Goal: Transaction & Acquisition: Book appointment/travel/reservation

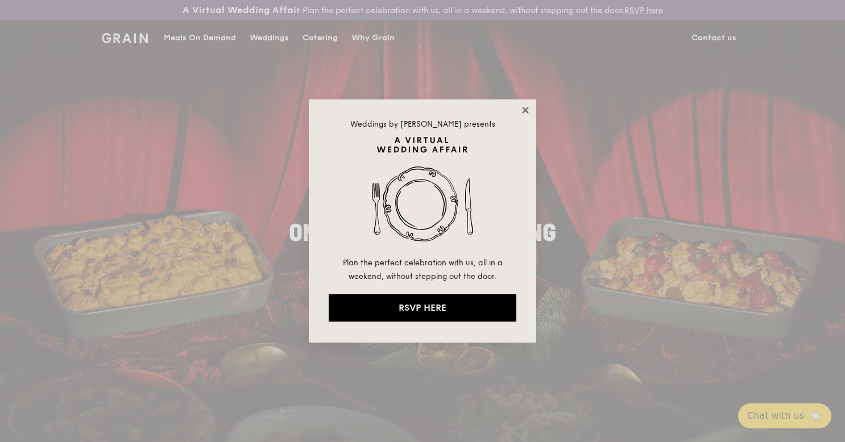
click at [524, 109] on icon at bounding box center [525, 110] width 6 height 6
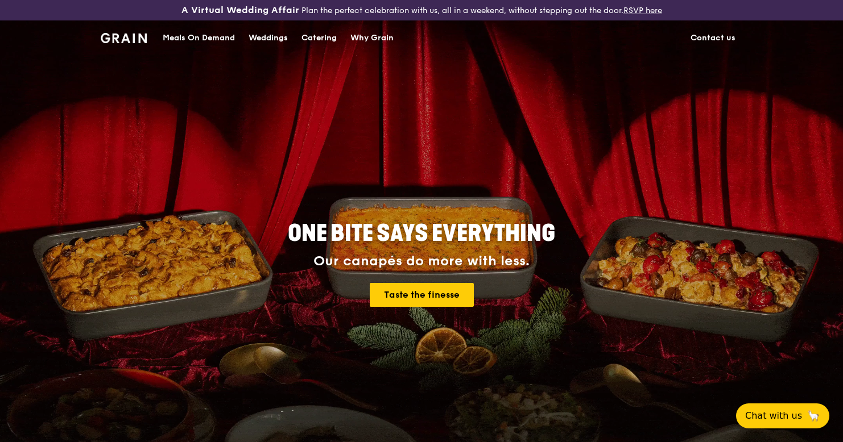
click at [306, 39] on div "Catering" at bounding box center [318, 38] width 35 height 34
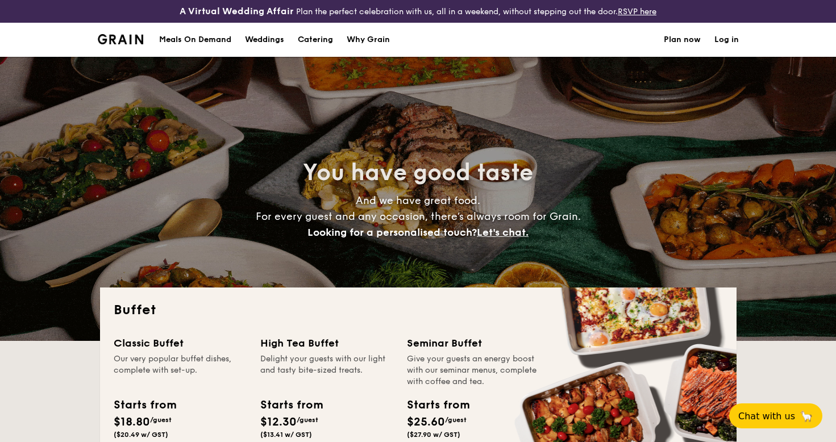
select select
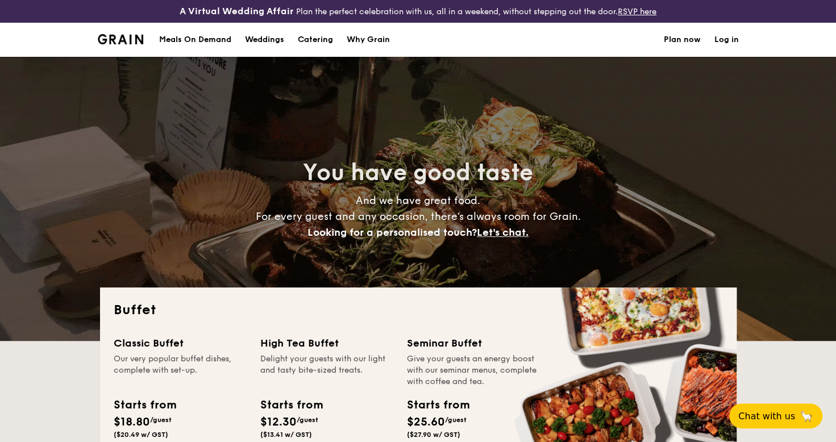
scroll to position [114, 0]
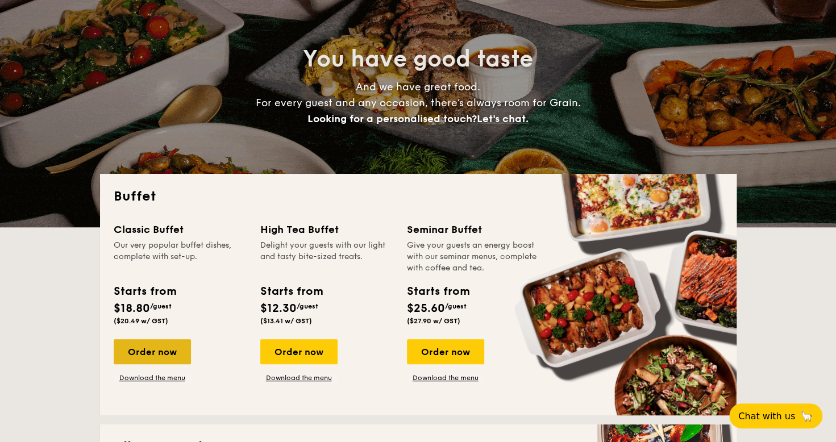
click at [168, 351] on div "Order now" at bounding box center [152, 351] width 77 height 25
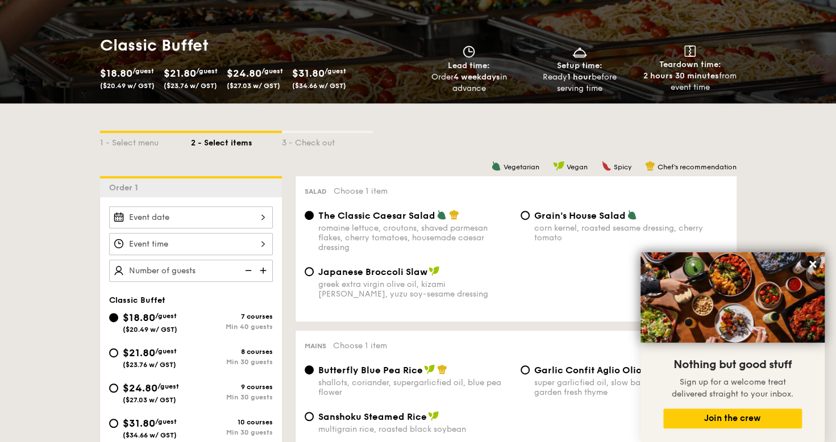
scroll to position [101, 0]
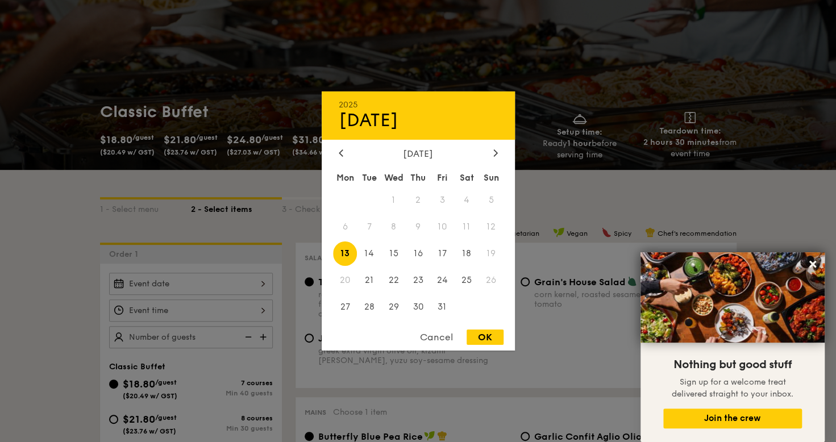
click at [257, 281] on div "2025 Oct [DATE] Tue Wed Thu Fri Sat Sun 1 2 3 4 5 6 7 8 9 10 11 12 13 14 15 16 …" at bounding box center [191, 284] width 164 height 22
click at [450, 333] on div "Cancel" at bounding box center [437, 337] width 56 height 15
